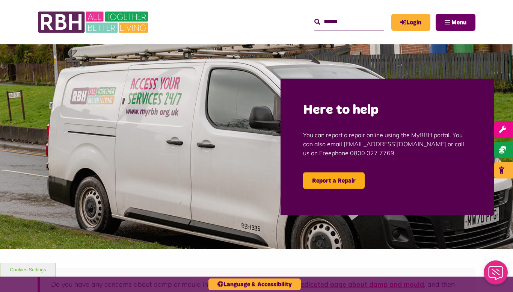
click at [450, 24] on button "Menu" at bounding box center [456, 22] width 40 height 17
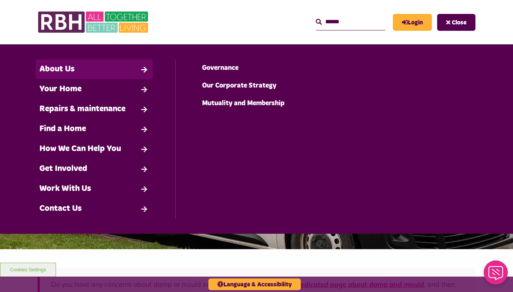
click at [109, 74] on link "About Us" at bounding box center [94, 69] width 117 height 20
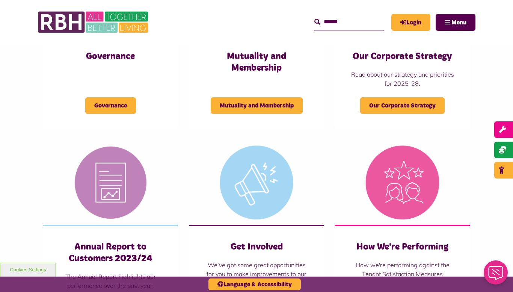
scroll to position [408, 0]
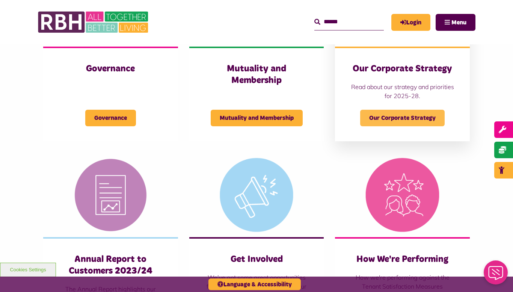
click at [422, 124] on span "Our Corporate Strategy" at bounding box center [402, 118] width 85 height 17
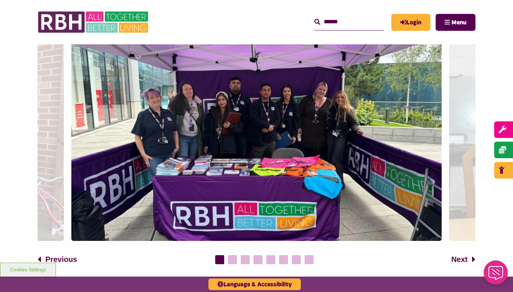
scroll to position [979, 0]
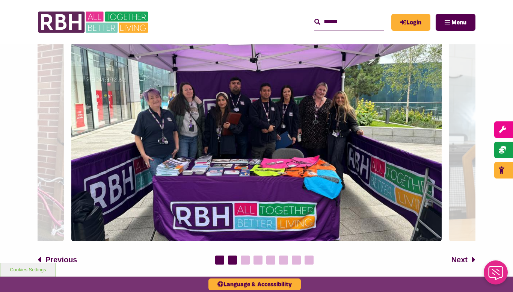
click at [233, 263] on button "2" at bounding box center [232, 260] width 9 height 9
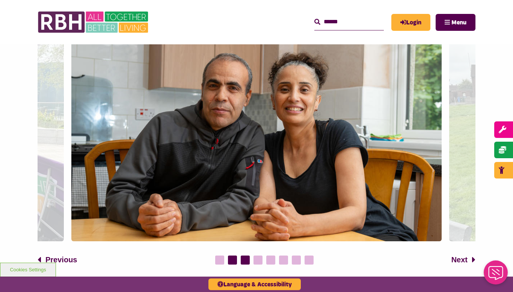
click at [246, 263] on button "3" at bounding box center [245, 260] width 9 height 9
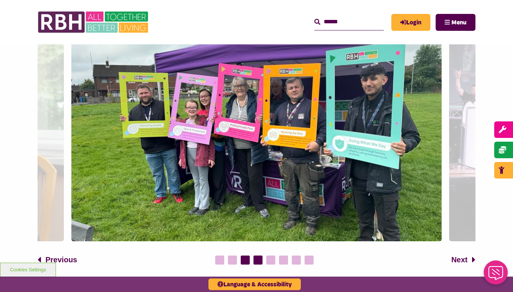
click at [259, 264] on button "4" at bounding box center [258, 260] width 9 height 9
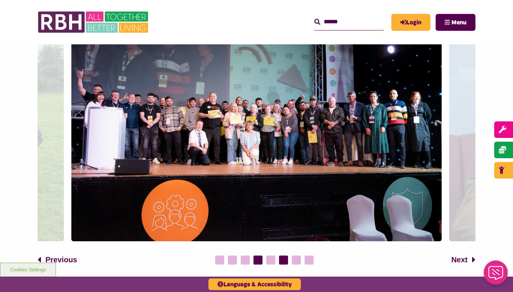
click at [279, 261] on li "6" at bounding box center [283, 260] width 9 height 9
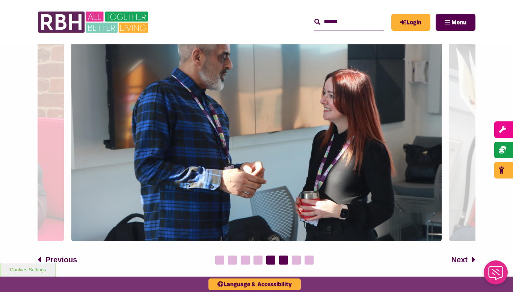
click at [270, 263] on button "5" at bounding box center [270, 260] width 9 height 9
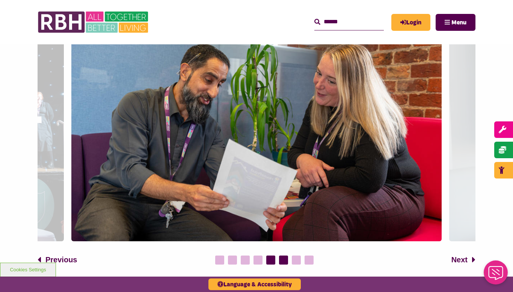
click at [286, 263] on button "6" at bounding box center [283, 260] width 9 height 9
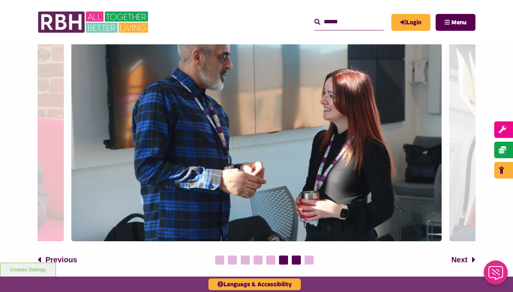
click at [299, 263] on button "7" at bounding box center [296, 260] width 9 height 9
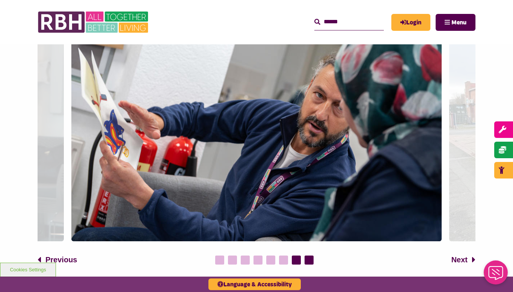
click at [309, 263] on button "8" at bounding box center [309, 260] width 9 height 9
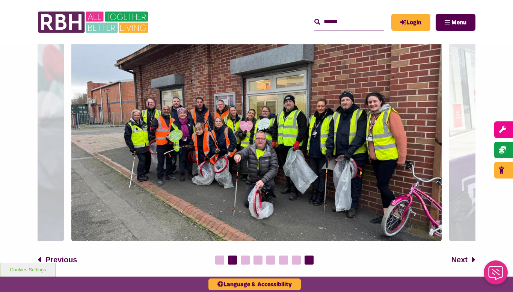
click at [222, 263] on button "1" at bounding box center [219, 260] width 9 height 9
click at [228, 260] on li "2" at bounding box center [232, 260] width 9 height 9
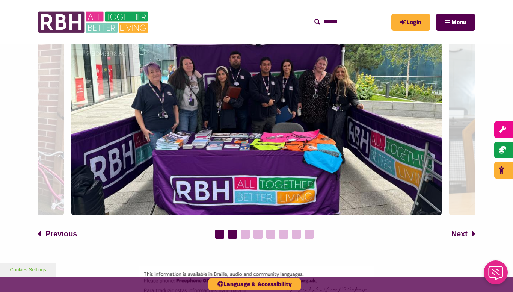
scroll to position [1002, 0]
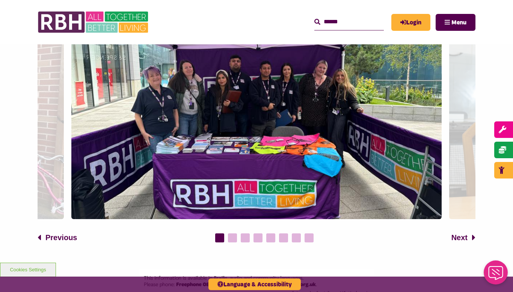
click at [216, 248] on div "Previous Next 1 2 3 4 5 6 7 8" at bounding box center [256, 134] width 513 height 255
click at [228, 238] on li "2" at bounding box center [232, 237] width 9 height 9
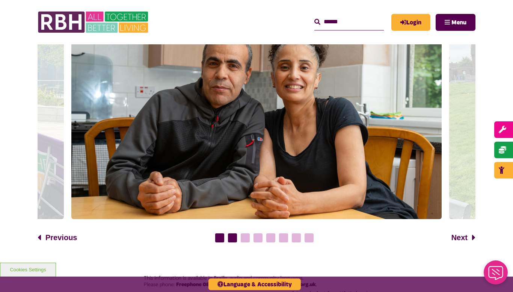
click at [222, 242] on button "1" at bounding box center [219, 237] width 9 height 9
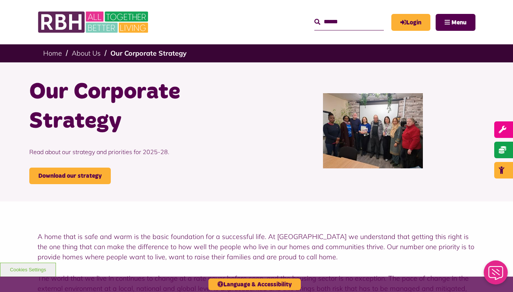
scroll to position [0, 0]
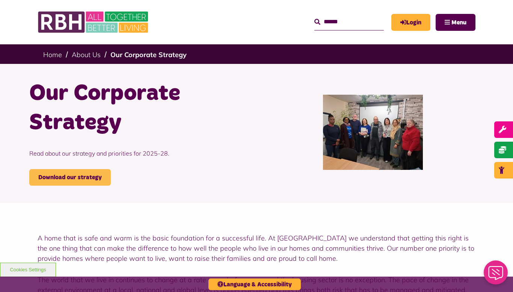
click at [80, 184] on link "Download our strategy" at bounding box center [70, 177] width 82 height 17
